Goal: Information Seeking & Learning: Learn about a topic

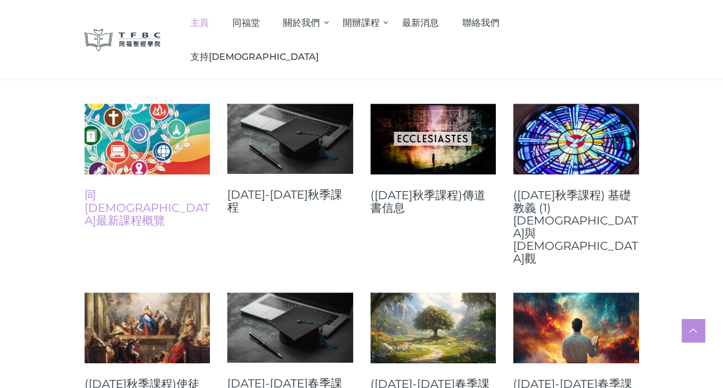
scroll to position [460, 0]
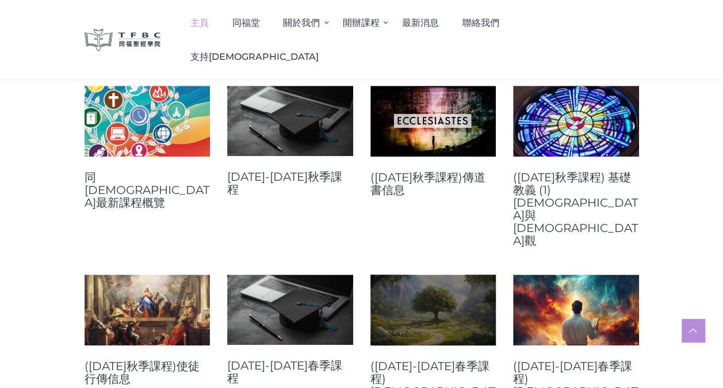
click at [418, 274] on link at bounding box center [434, 309] width 126 height 71
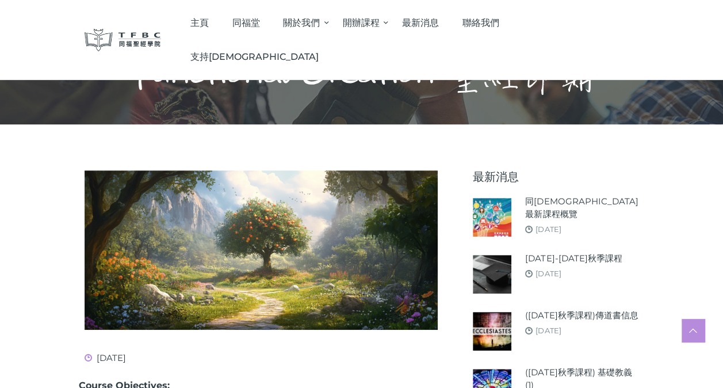
scroll to position [115, 0]
click at [485, 222] on img at bounding box center [492, 217] width 39 height 39
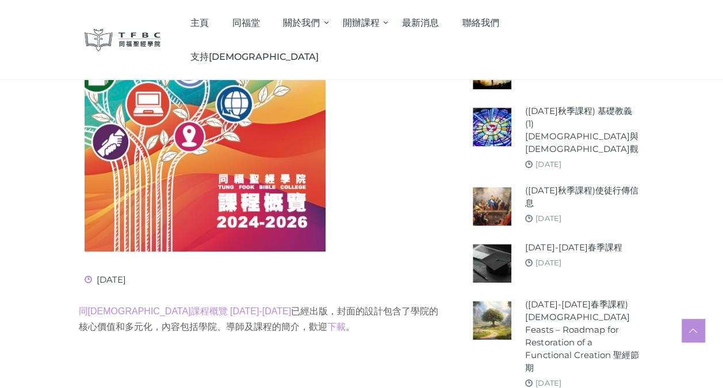
scroll to position [345, 0]
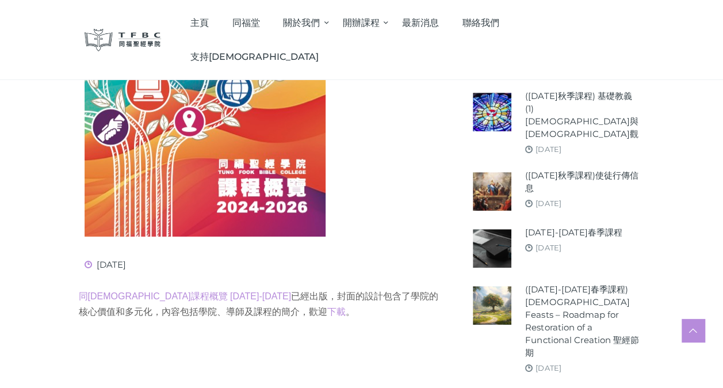
click at [492, 229] on img at bounding box center [492, 248] width 39 height 39
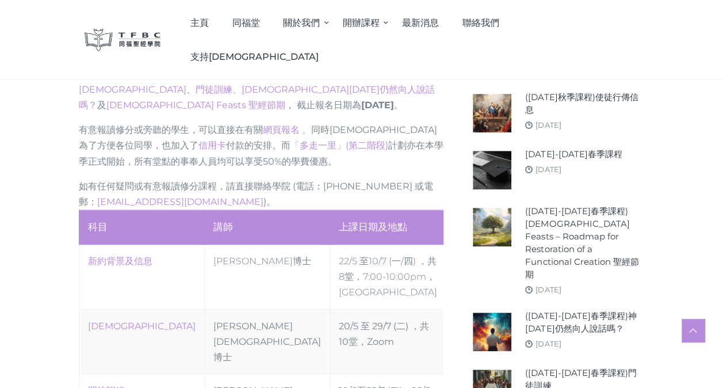
scroll to position [403, 0]
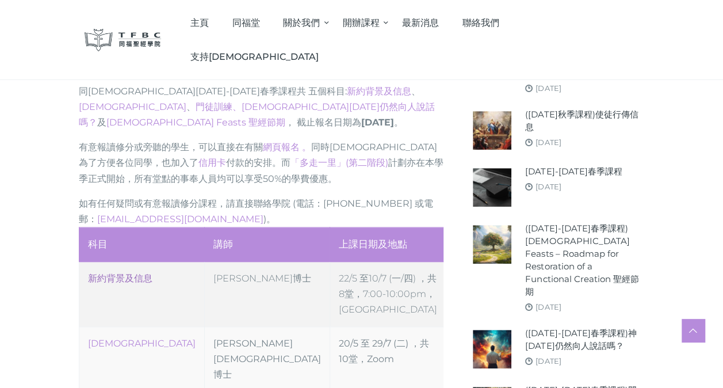
click at [117, 273] on link "新約背景及信息" at bounding box center [120, 278] width 64 height 11
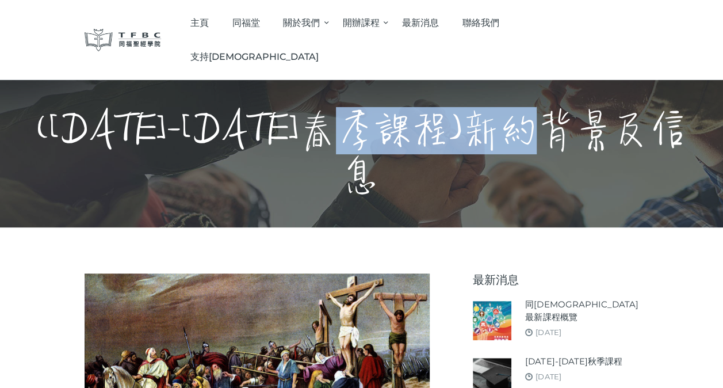
drag, startPoint x: 472, startPoint y: 117, endPoint x: 674, endPoint y: 127, distance: 202.8
click at [674, 127] on h1 "([DATE]-[DATE]春季課程)新約背景及信息" at bounding box center [361, 154] width 651 height 92
drag, startPoint x: 674, startPoint y: 127, endPoint x: 610, endPoint y: 124, distance: 64.5
copy h1 "約背景及信息"
